Goal: Use online tool/utility: Use online tool/utility

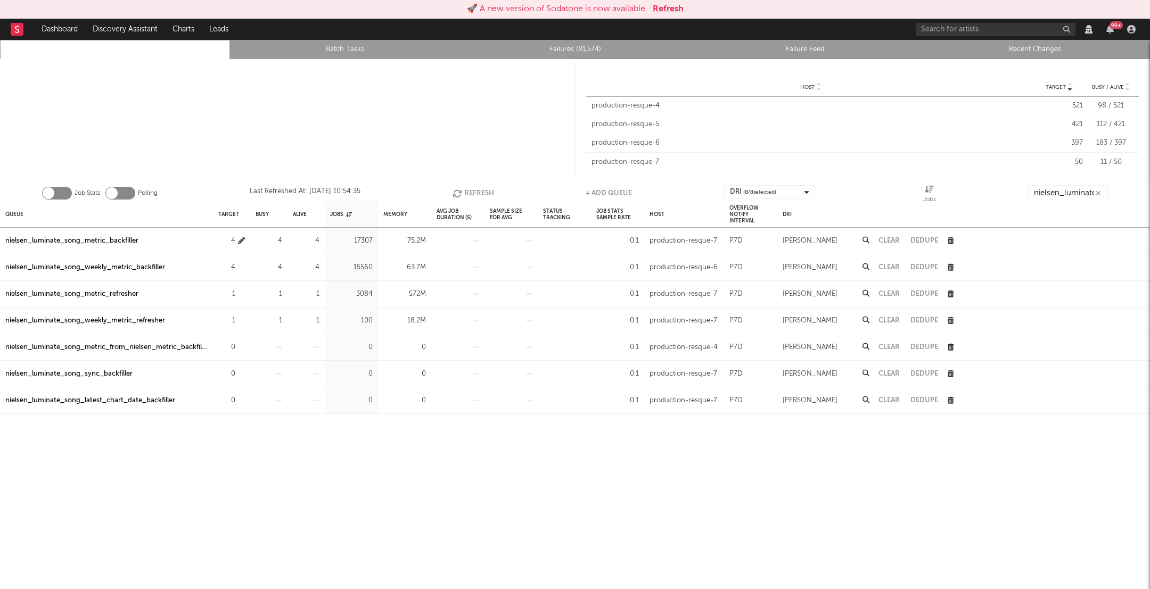
click at [239, 241] on icon "button" at bounding box center [241, 240] width 7 height 7
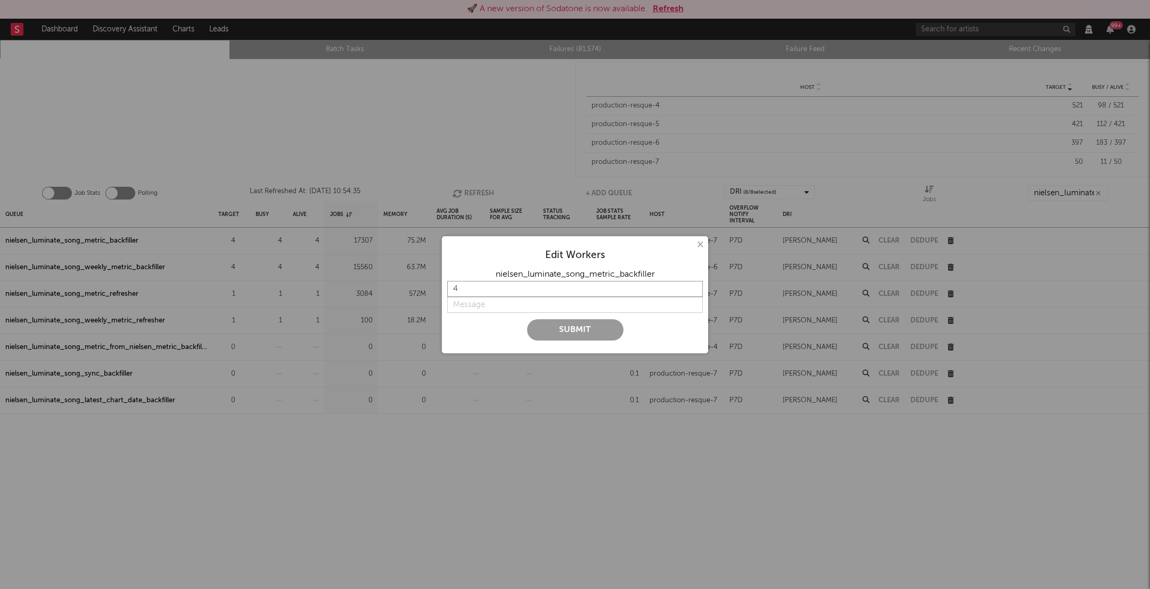
click at [483, 282] on input "4" at bounding box center [575, 289] width 256 height 16
click at [487, 286] on input "4" at bounding box center [575, 289] width 256 height 16
type input "8"
click at [520, 315] on div at bounding box center [575, 316] width 256 height 6
click at [483, 299] on input "string" at bounding box center [575, 305] width 256 height 16
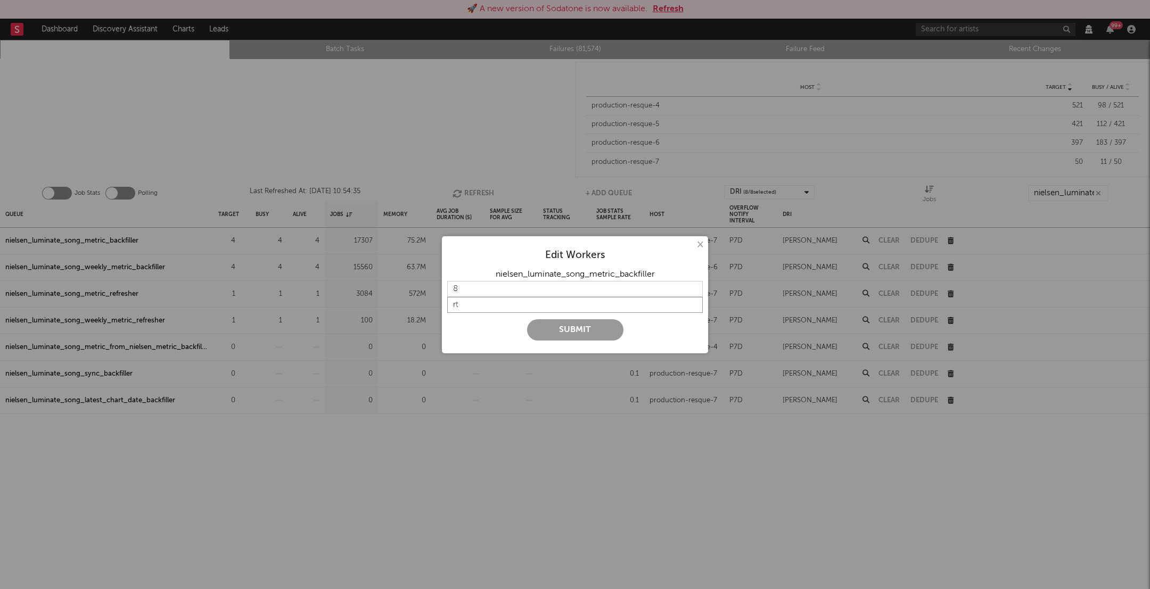
type input "r"
type input "too slow"
click at [570, 337] on button "Submit" at bounding box center [575, 329] width 96 height 21
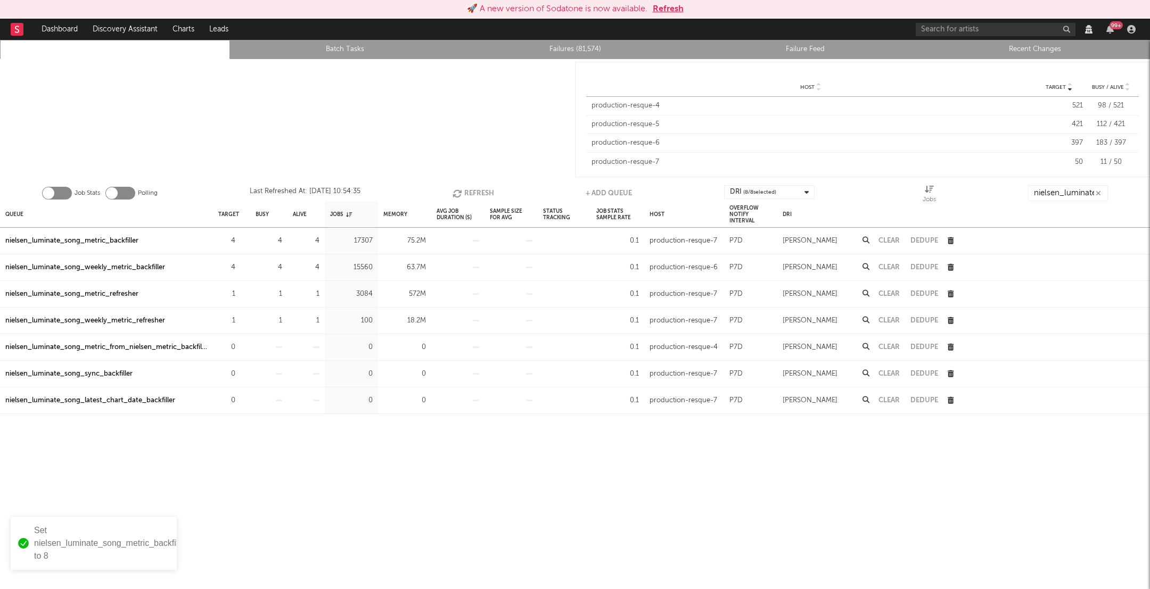
click at [464, 193] on button "Refresh" at bounding box center [474, 193] width 42 height 16
click at [464, 193] on button "Refresh" at bounding box center [473, 193] width 42 height 16
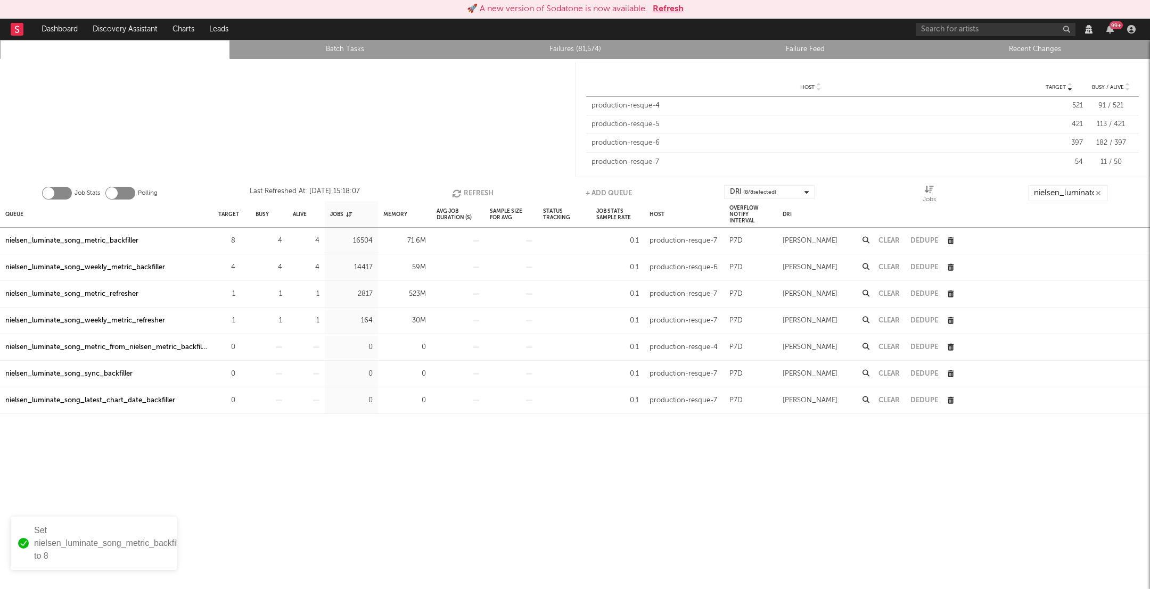
click at [464, 193] on button "Refresh" at bounding box center [473, 193] width 42 height 16
click at [464, 193] on button "Refresh" at bounding box center [474, 193] width 42 height 16
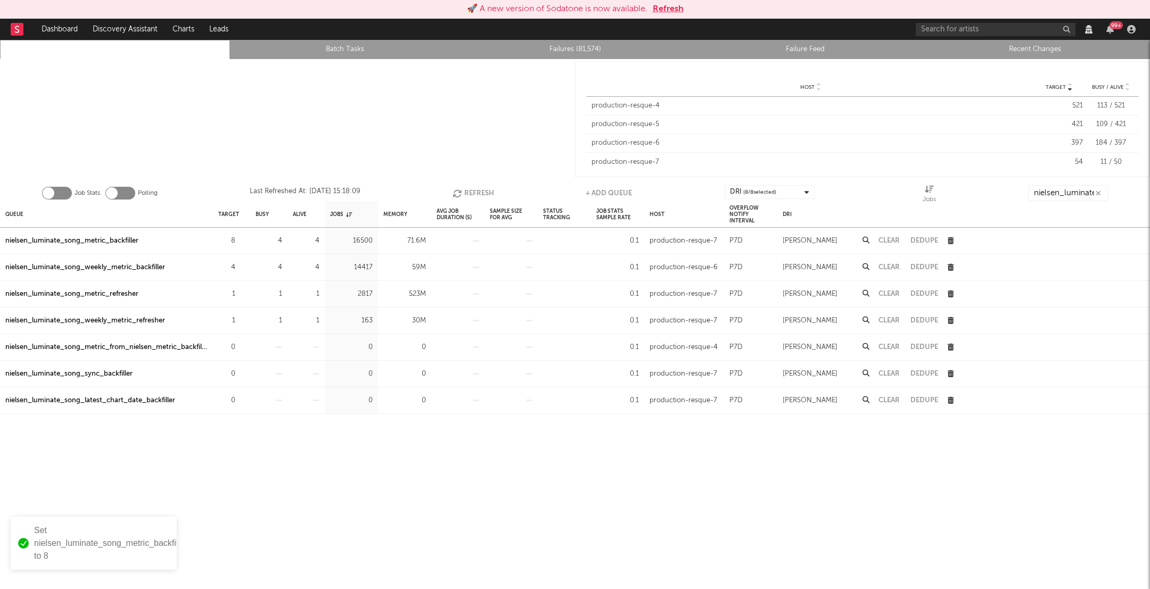
click at [464, 193] on button "Refresh" at bounding box center [474, 193] width 42 height 16
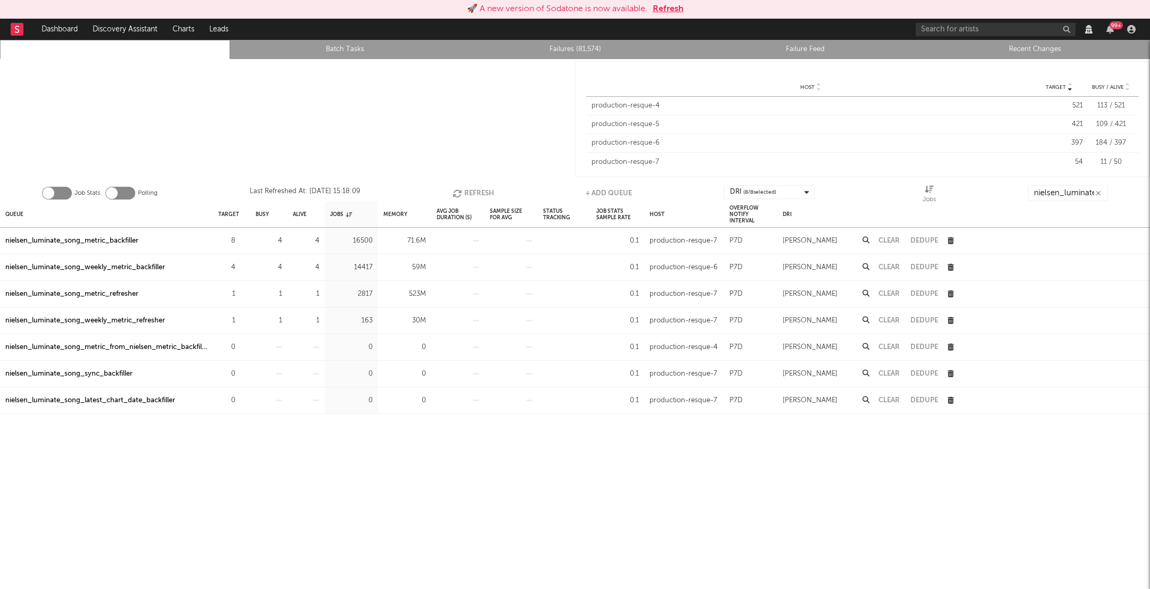
click at [464, 193] on button "Refresh" at bounding box center [474, 193] width 42 height 16
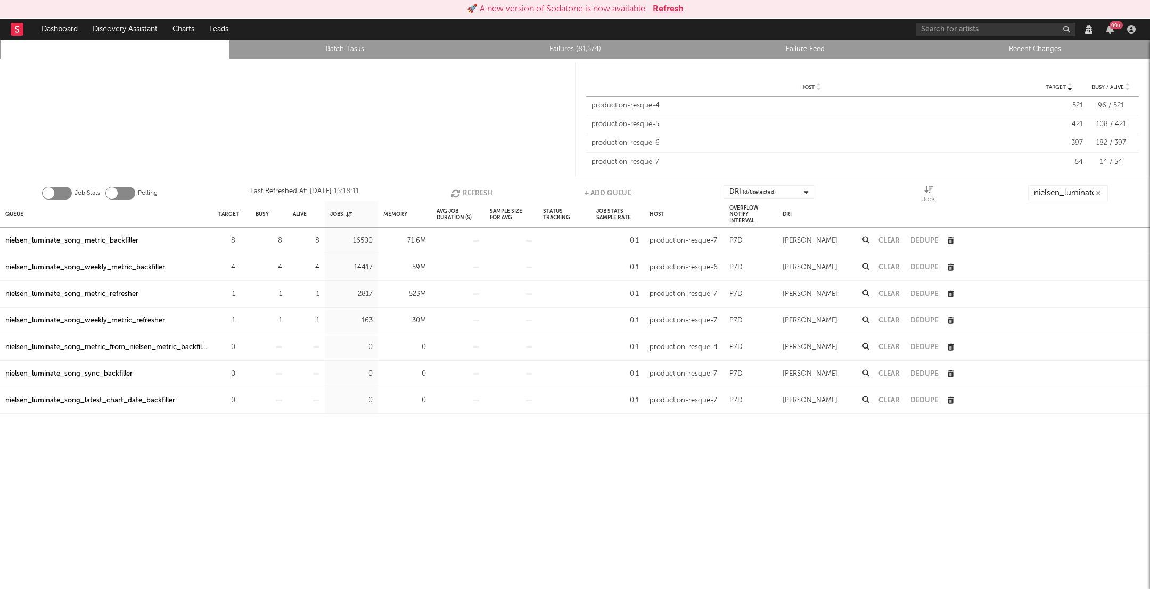
click at [464, 193] on button "Refresh" at bounding box center [472, 193] width 42 height 16
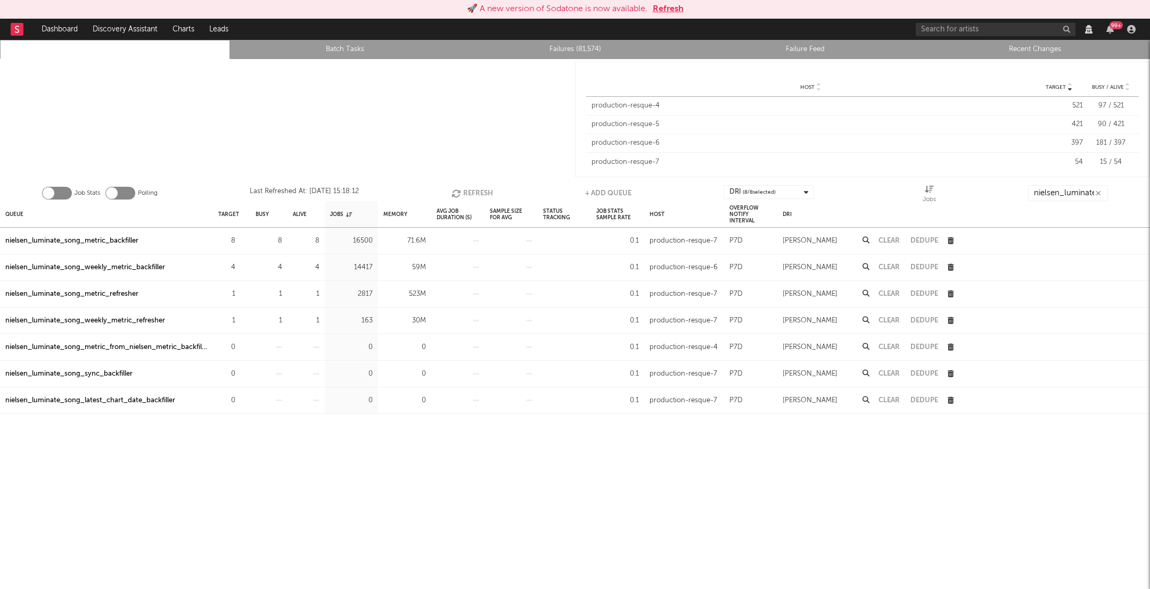
click at [464, 193] on button "Refresh" at bounding box center [472, 193] width 42 height 16
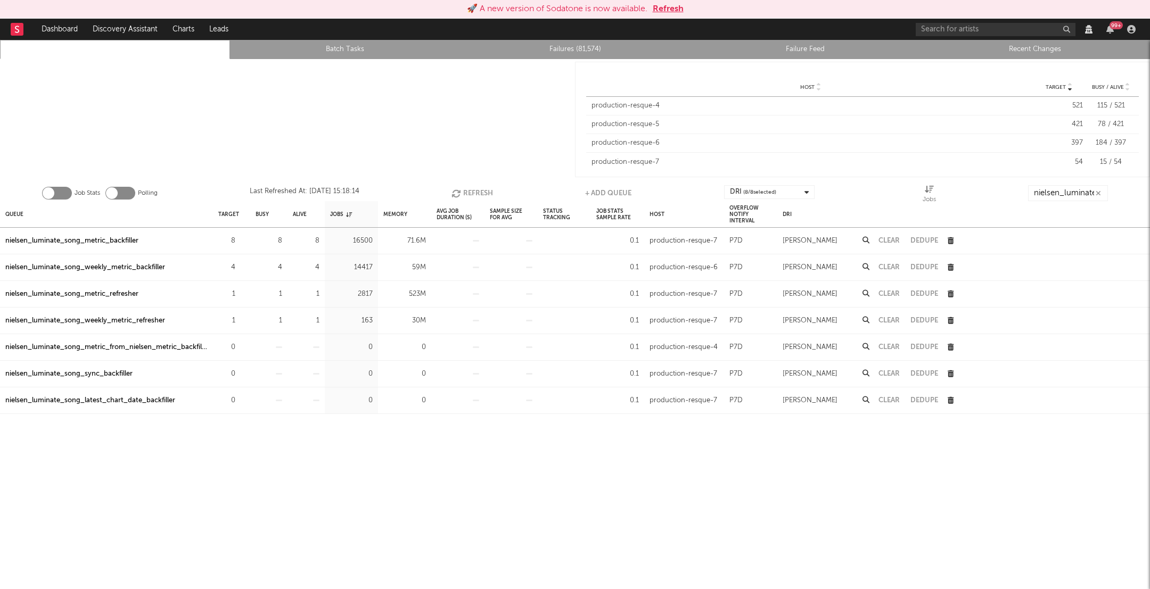
click at [464, 193] on button "Refresh" at bounding box center [472, 193] width 42 height 16
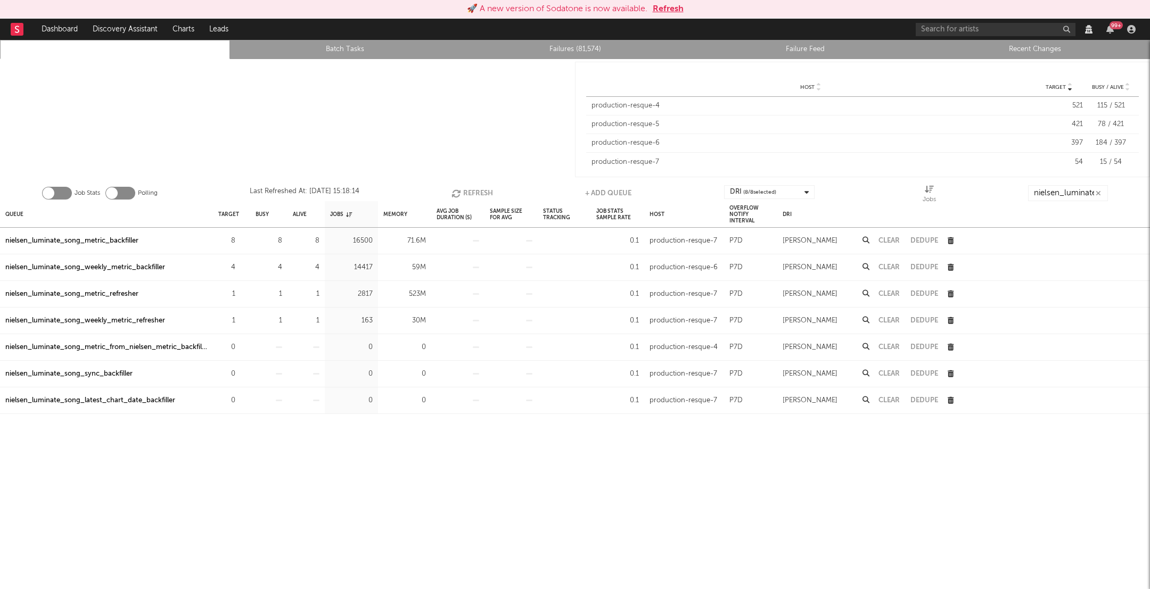
click at [464, 193] on button "Refresh" at bounding box center [472, 193] width 42 height 16
